Goal: Task Accomplishment & Management: Manage account settings

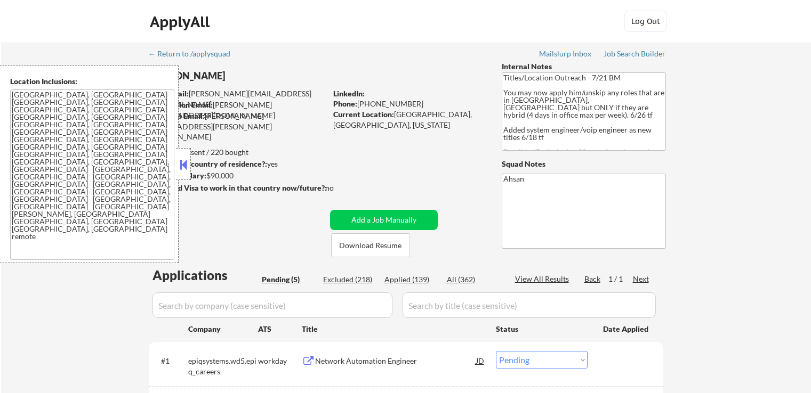
select select ""pending""
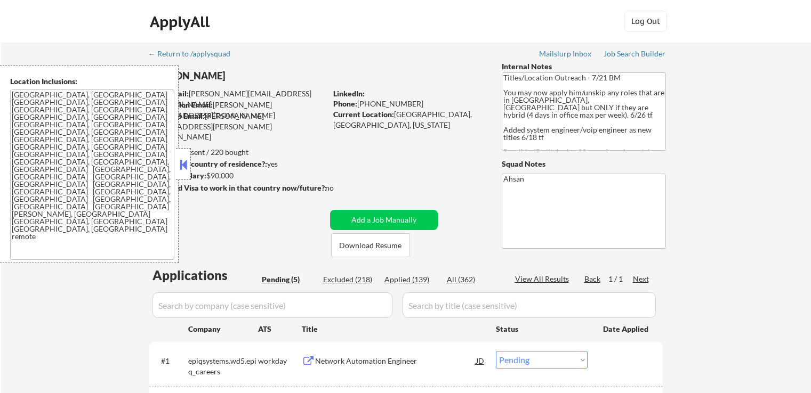
scroll to position [267, 0]
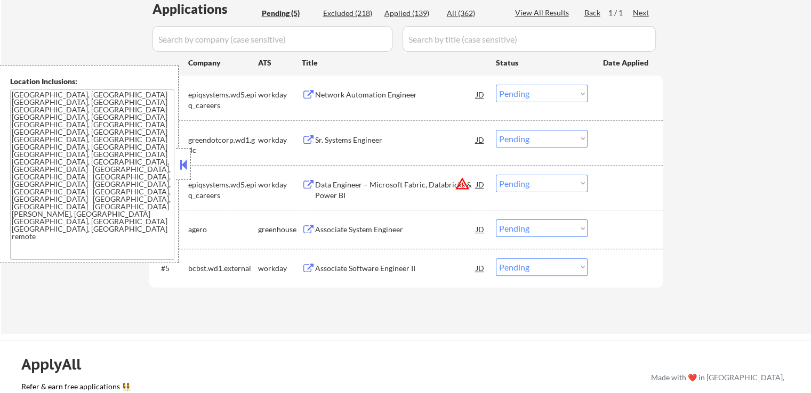
click at [307, 93] on button at bounding box center [308, 95] width 13 height 10
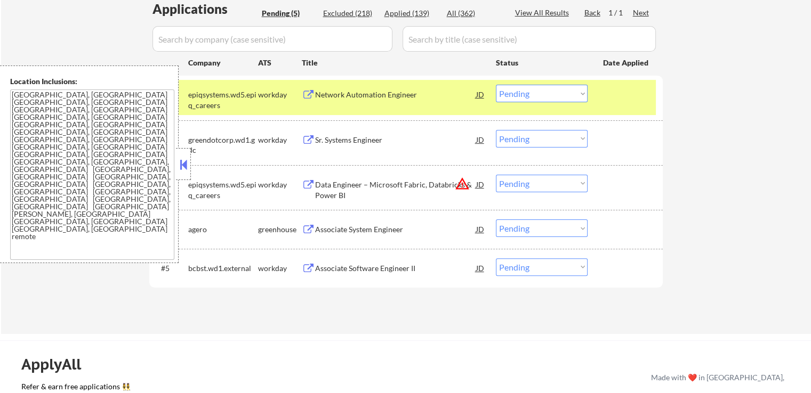
click at [310, 95] on button at bounding box center [308, 95] width 13 height 10
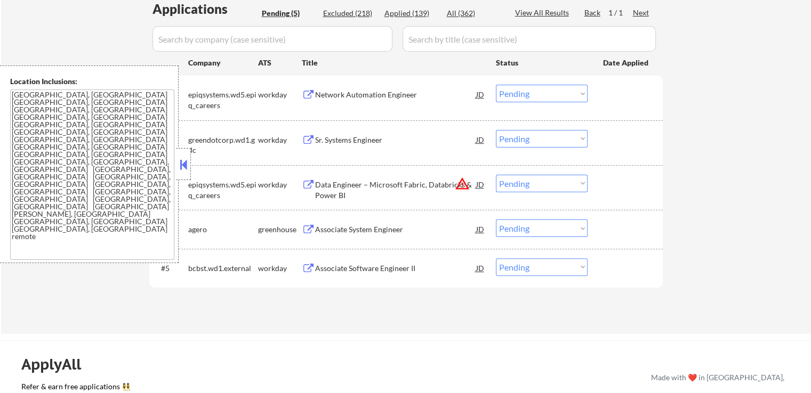
drag, startPoint x: 557, startPoint y: 94, endPoint x: 556, endPoint y: 100, distance: 5.4
click at [557, 94] on select "Choose an option... Pending Applied Excluded (Questions) Excluded (Expired) Exc…" at bounding box center [542, 94] width 92 height 18
click at [496, 85] on select "Choose an option... Pending Applied Excluded (Questions) Excluded (Expired) Exc…" at bounding box center [542, 94] width 92 height 18
click at [306, 139] on button at bounding box center [308, 140] width 13 height 10
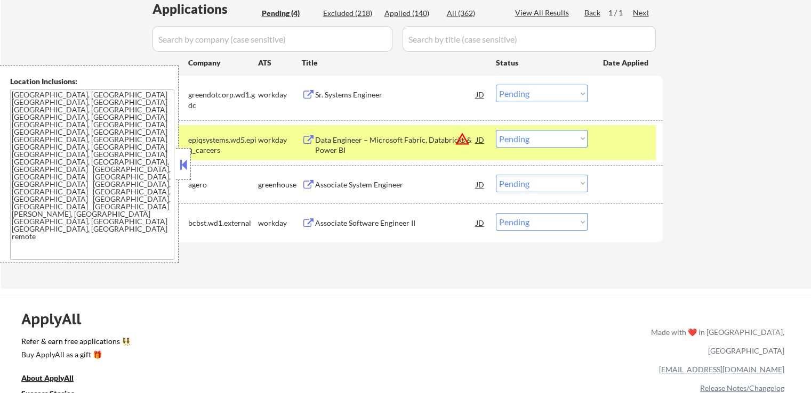
click at [536, 99] on select "Choose an option... Pending Applied Excluded (Questions) Excluded (Expired) Exc…" at bounding box center [542, 94] width 92 height 18
click at [496, 85] on select "Choose an option... Pending Applied Excluded (Questions) Excluded (Expired) Exc…" at bounding box center [542, 94] width 92 height 18
click at [311, 139] on button at bounding box center [308, 140] width 13 height 10
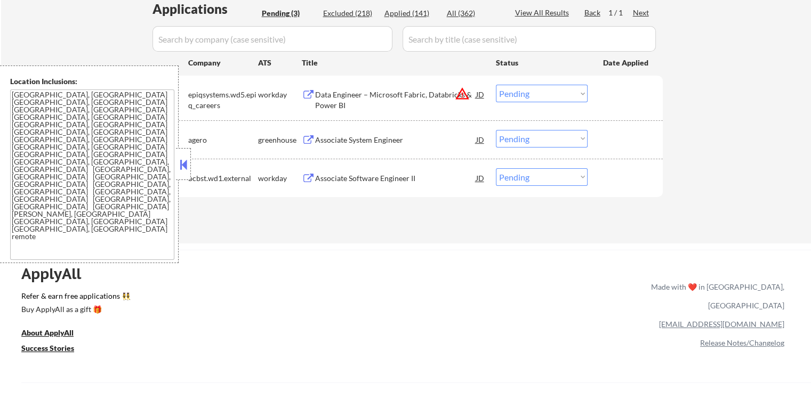
click at [542, 92] on select "Choose an option... Pending Applied Excluded (Questions) Excluded (Expired) Exc…" at bounding box center [542, 94] width 92 height 18
click at [496, 85] on select "Choose an option... Pending Applied Excluded (Questions) Excluded (Expired) Exc…" at bounding box center [542, 94] width 92 height 18
click at [303, 139] on button at bounding box center [308, 140] width 13 height 10
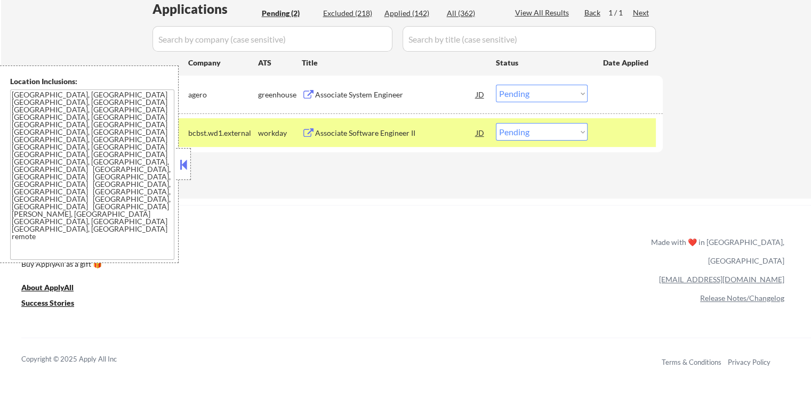
drag, startPoint x: 550, startPoint y: 92, endPoint x: 551, endPoint y: 101, distance: 9.1
click at [549, 92] on select "Choose an option... Pending Applied Excluded (Questions) Excluded (Expired) Exc…" at bounding box center [542, 94] width 92 height 18
click at [496, 85] on select "Choose an option... Pending Applied Excluded (Questions) Excluded (Expired) Exc…" at bounding box center [542, 94] width 92 height 18
click at [305, 135] on button at bounding box center [308, 133] width 13 height 10
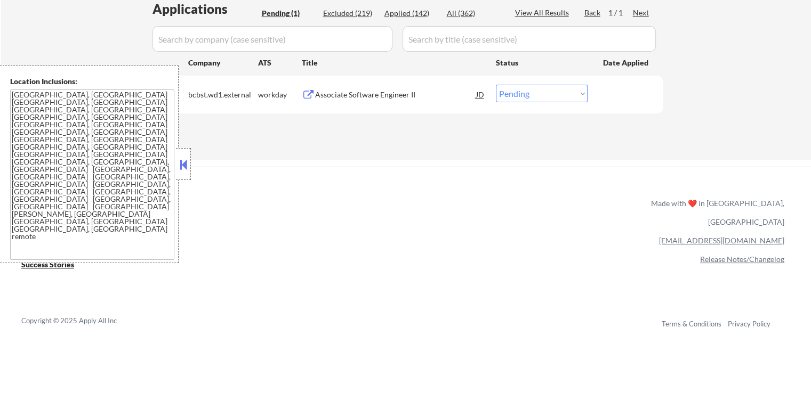
click at [520, 97] on select "Choose an option... Pending Applied Excluded (Questions) Excluded (Expired) Exc…" at bounding box center [542, 94] width 92 height 18
select select ""excluded__expired_""
click at [496, 85] on select "Choose an option... Pending Applied Excluded (Questions) Excluded (Expired) Exc…" at bounding box center [542, 94] width 92 height 18
